Goal: Task Accomplishment & Management: Use online tool/utility

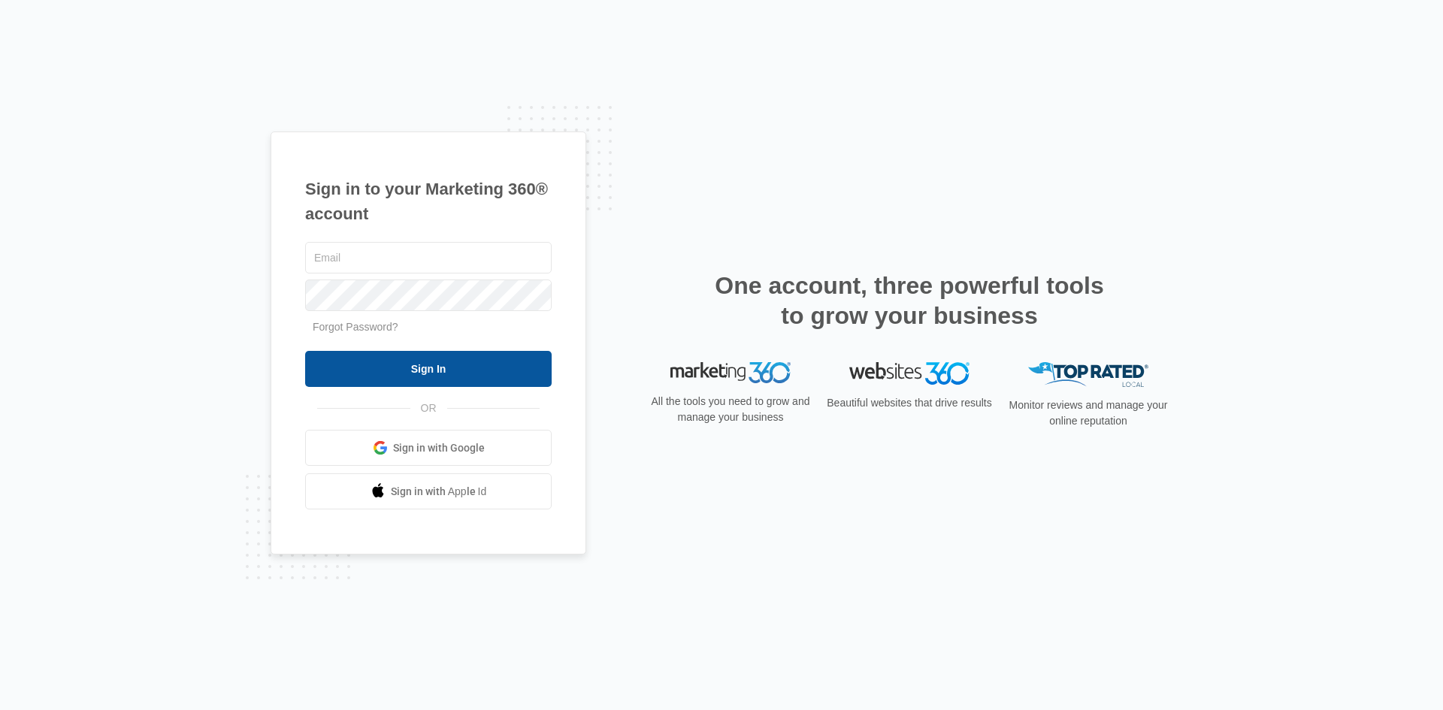
type input "[EMAIL_ADDRESS][DOMAIN_NAME]"
click at [428, 373] on input "Sign In" at bounding box center [428, 369] width 246 height 36
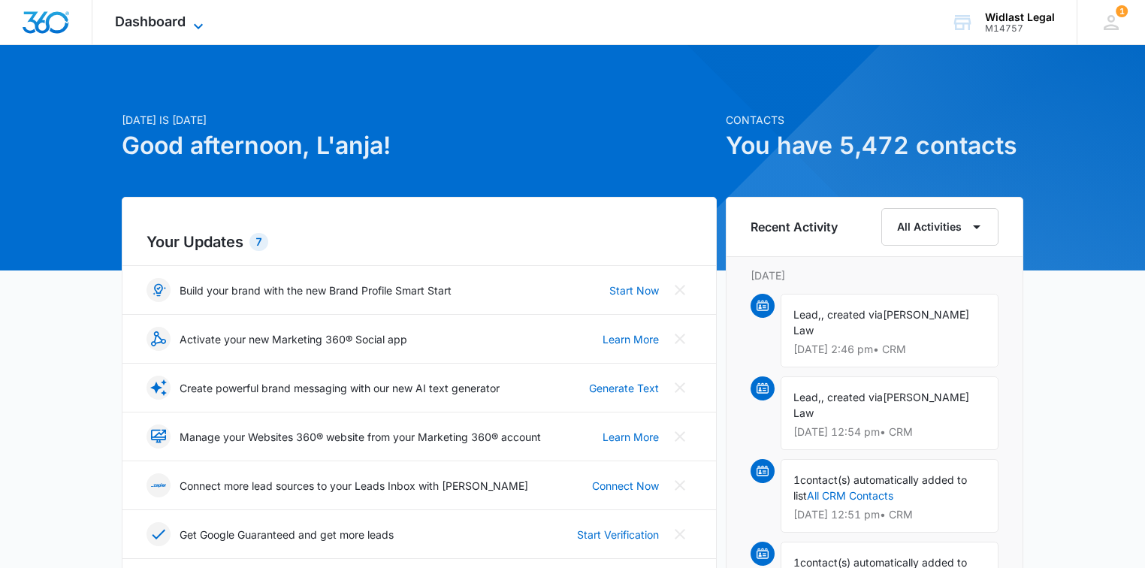
click at [171, 24] on span "Dashboard" at bounding box center [150, 22] width 71 height 16
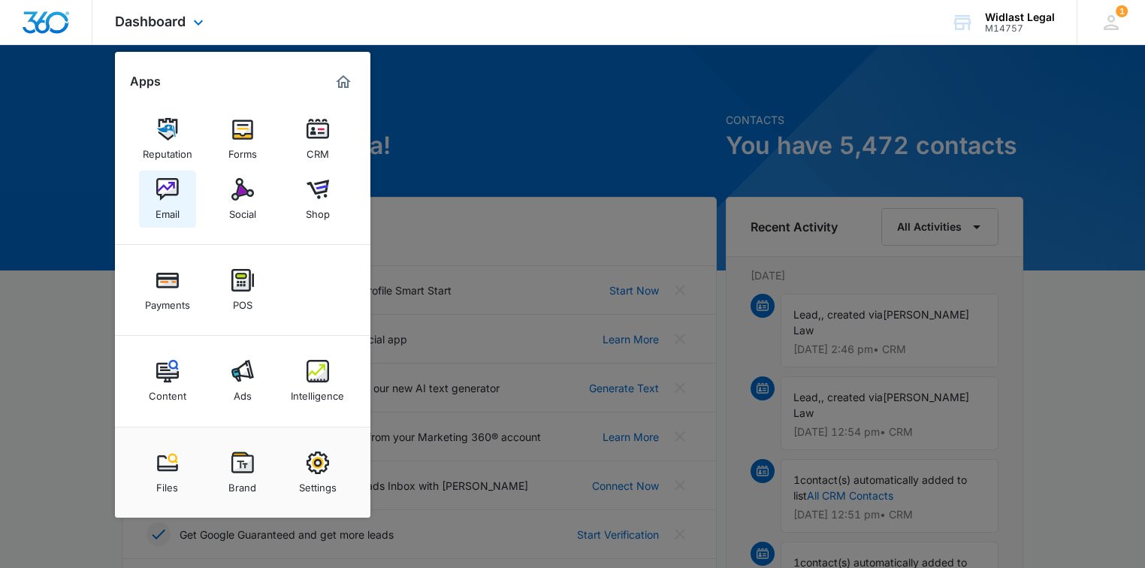
click at [185, 198] on link "Email" at bounding box center [167, 199] width 57 height 57
